Goal: Navigation & Orientation: Find specific page/section

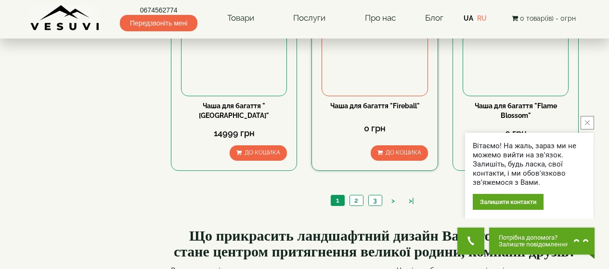
scroll to position [1011, 0]
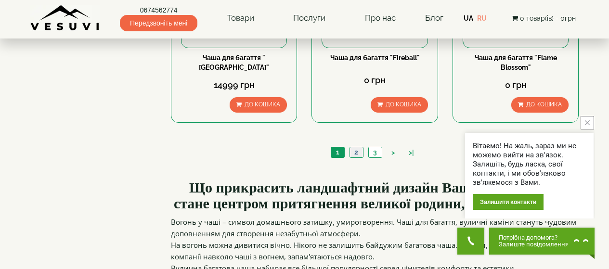
click at [357, 150] on link "2" at bounding box center [356, 152] width 13 height 10
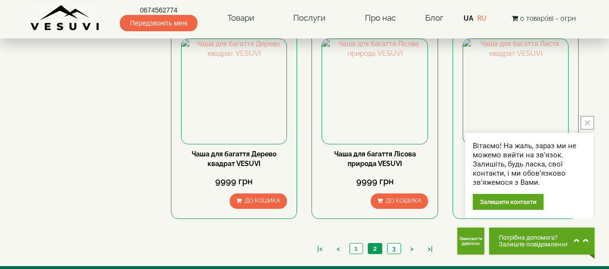
scroll to position [963, 0]
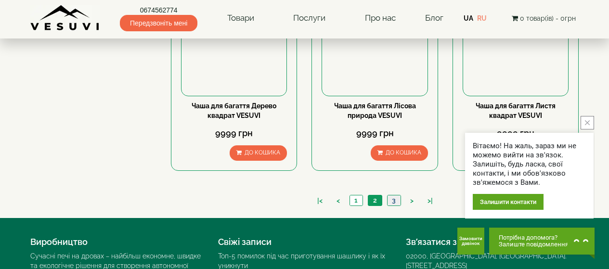
click at [388, 200] on link "3" at bounding box center [393, 201] width 13 height 10
